Goal: Transaction & Acquisition: Purchase product/service

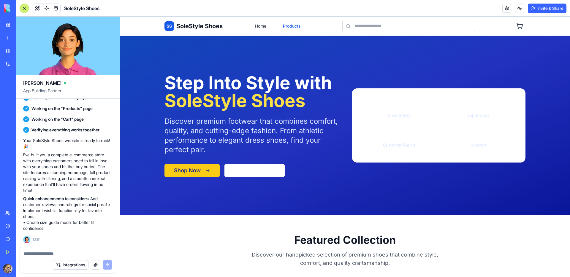
click at [293, 24] on link "Products" at bounding box center [291, 26] width 25 height 11
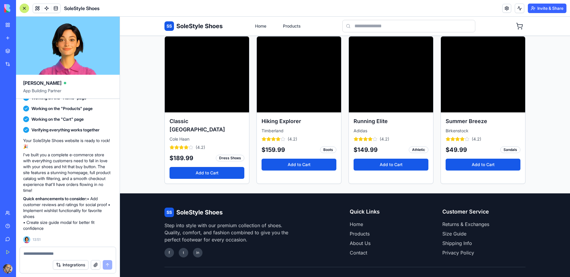
scroll to position [269, 0]
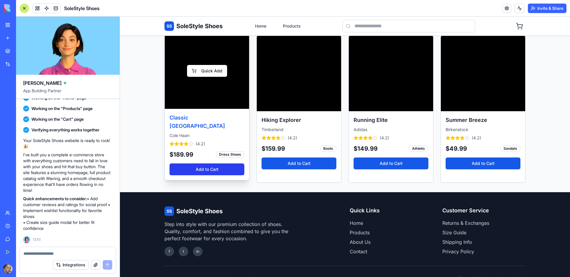
click at [201, 164] on button "Add to Cart" at bounding box center [206, 170] width 75 height 12
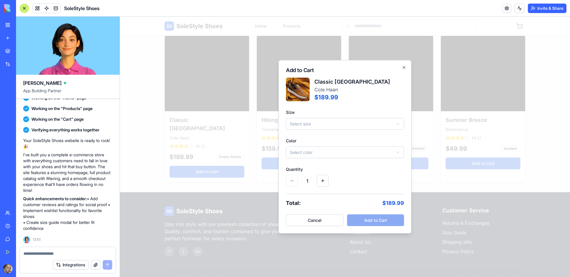
click at [358, 125] on body "SS SoleStyle Shoes Home Products Our Products Discover our complete collection …" at bounding box center [345, 21] width 450 height 548
click at [329, 151] on body "SS SoleStyle Shoes Home Products Our Products Discover our complete collection …" at bounding box center [345, 21] width 450 height 548
click at [375, 221] on button "Add to Cart" at bounding box center [375, 221] width 57 height 12
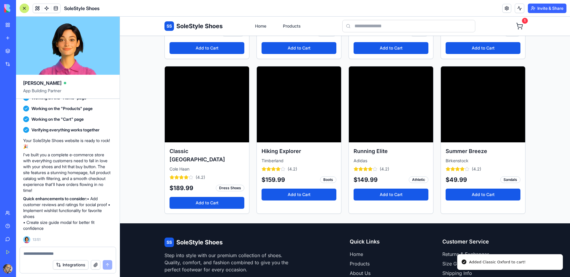
scroll to position [223, 0]
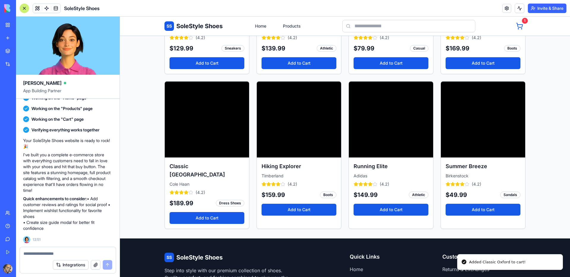
click at [518, 29] on circle at bounding box center [518, 28] width 1 height 1
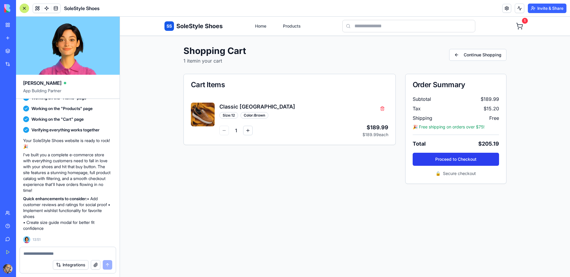
click at [446, 163] on button "Proceed to Checkout" at bounding box center [455, 159] width 86 height 13
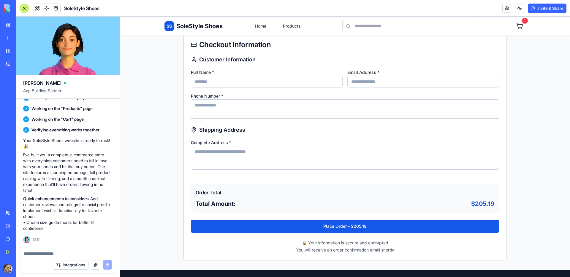
scroll to position [159, 0]
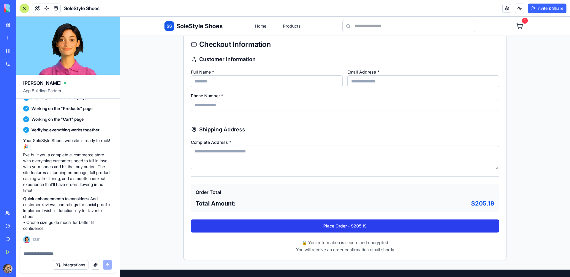
click at [332, 226] on button "Place Order - $205.19" at bounding box center [345, 226] width 308 height 13
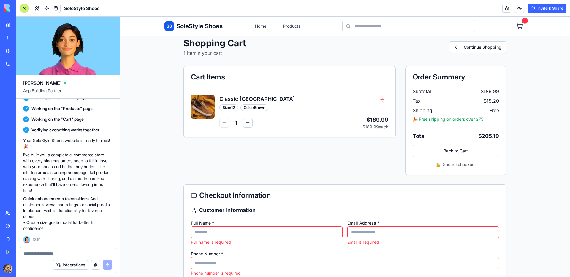
scroll to position [0, 0]
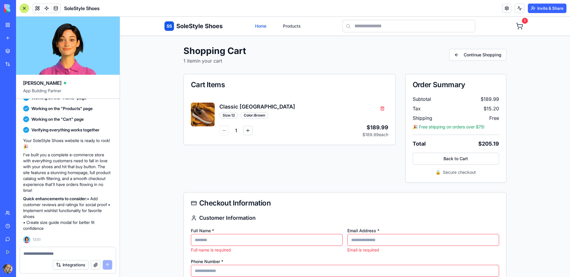
click at [260, 25] on link "Home" at bounding box center [260, 26] width 18 height 11
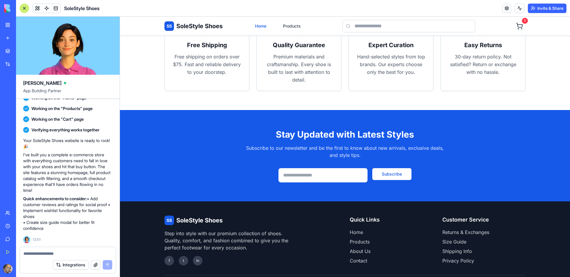
scroll to position [730, 0]
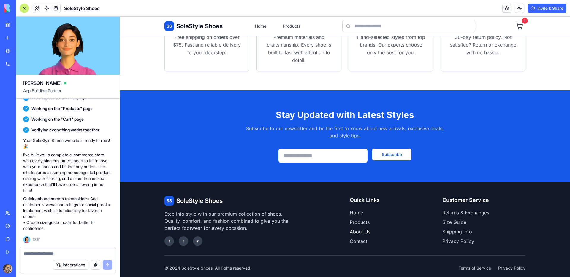
click at [362, 229] on link "About Us" at bounding box center [360, 232] width 21 height 6
click at [455, 219] on li "Size Guide" at bounding box center [483, 222] width 83 height 7
click at [455, 219] on link "Size Guide" at bounding box center [454, 222] width 24 height 6
click at [450, 229] on link "Shipping Info" at bounding box center [457, 232] width 30 height 6
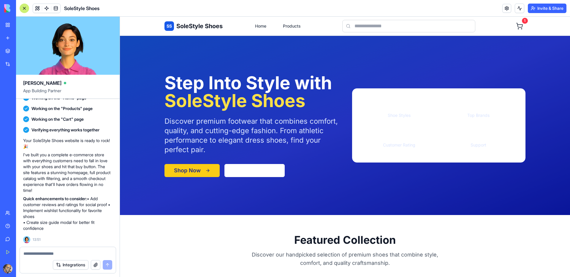
click at [95, 254] on textarea at bounding box center [67, 254] width 89 height 6
type textarea "**********"
